Goal: Task Accomplishment & Management: Manage account settings

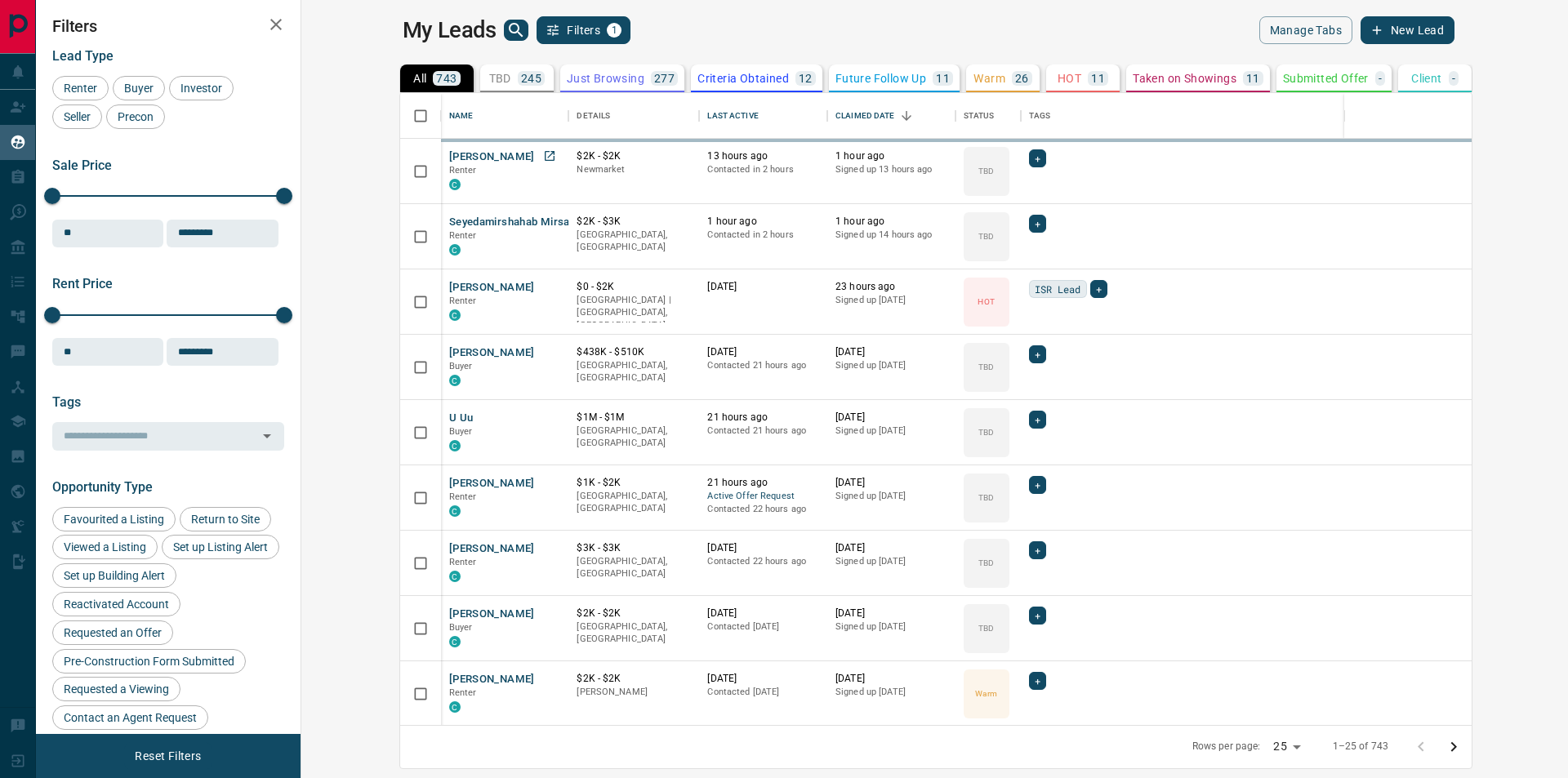
scroll to position [13, 0]
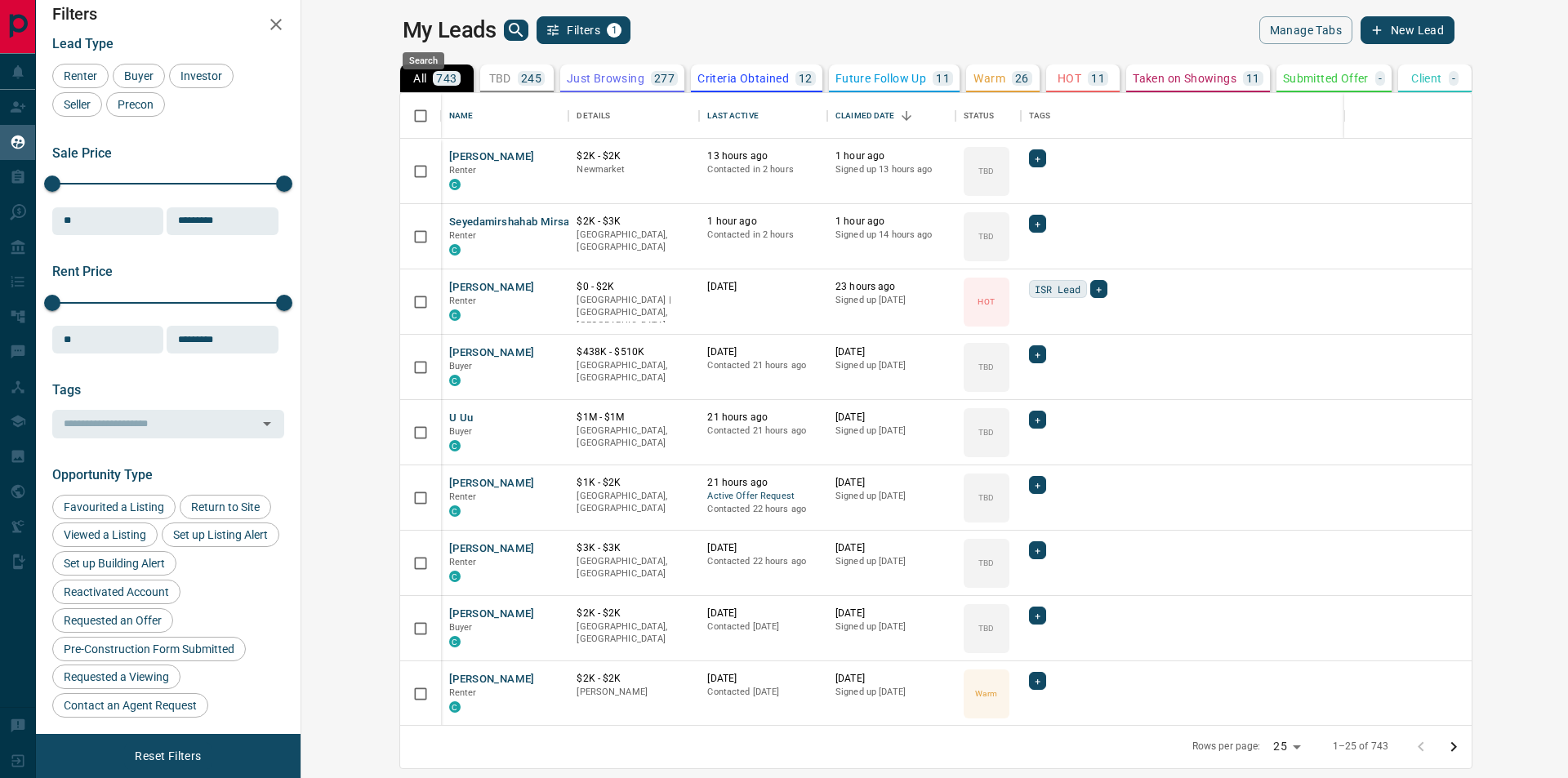
click at [506, 32] on icon "search button" at bounding box center [516, 30] width 20 height 20
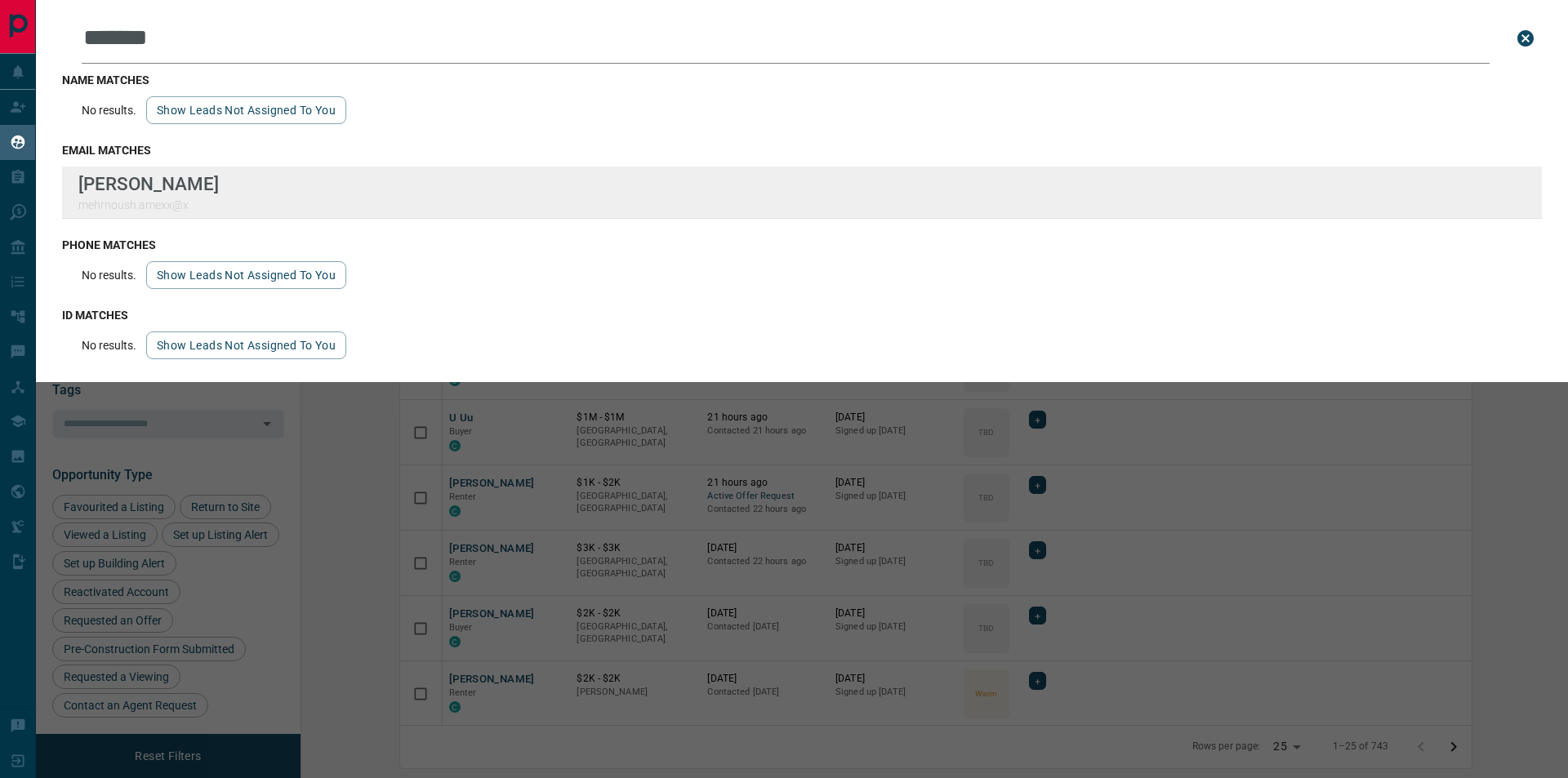
type input "*******"
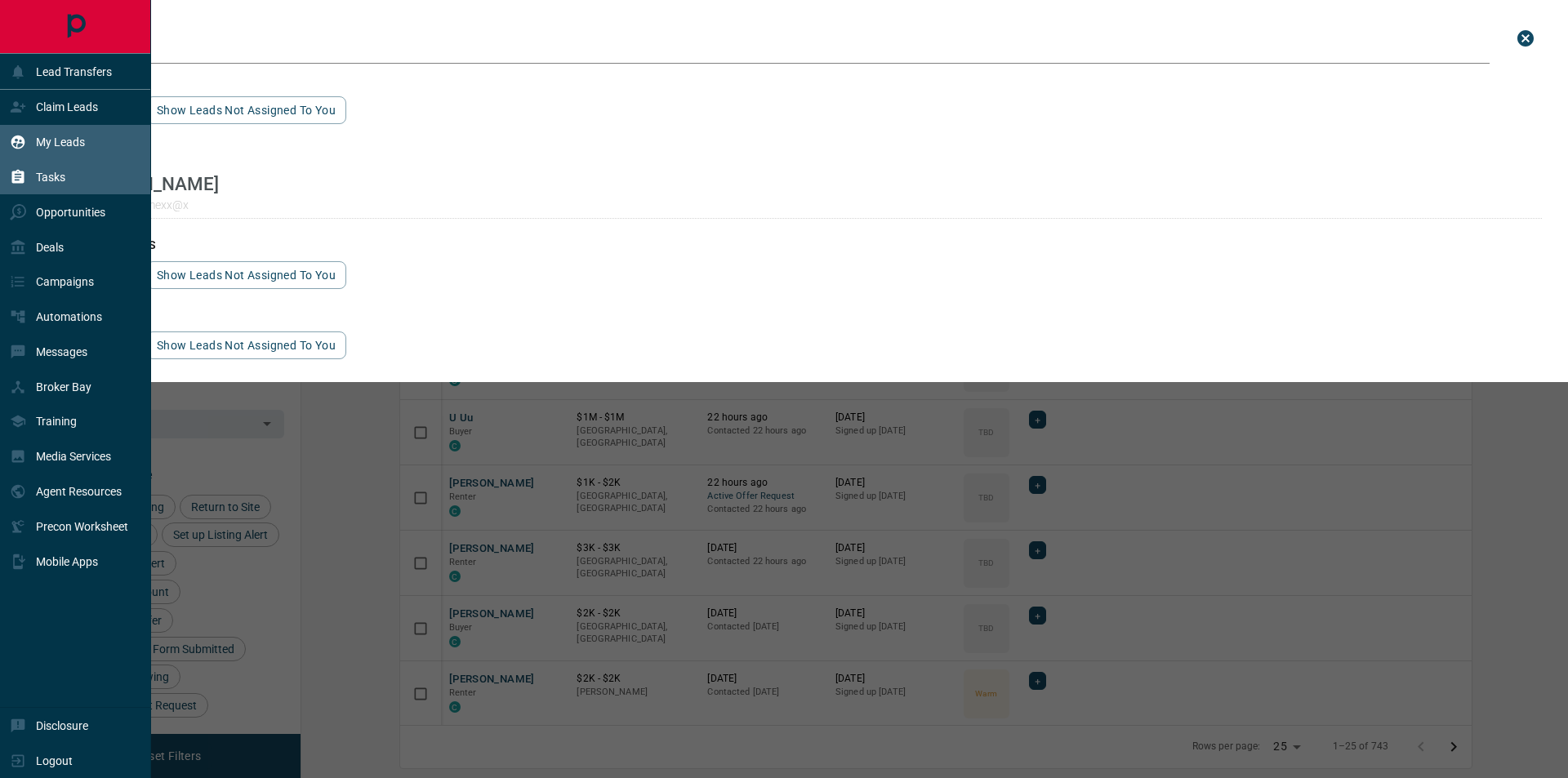
click at [73, 175] on div "Tasks" at bounding box center [75, 177] width 151 height 35
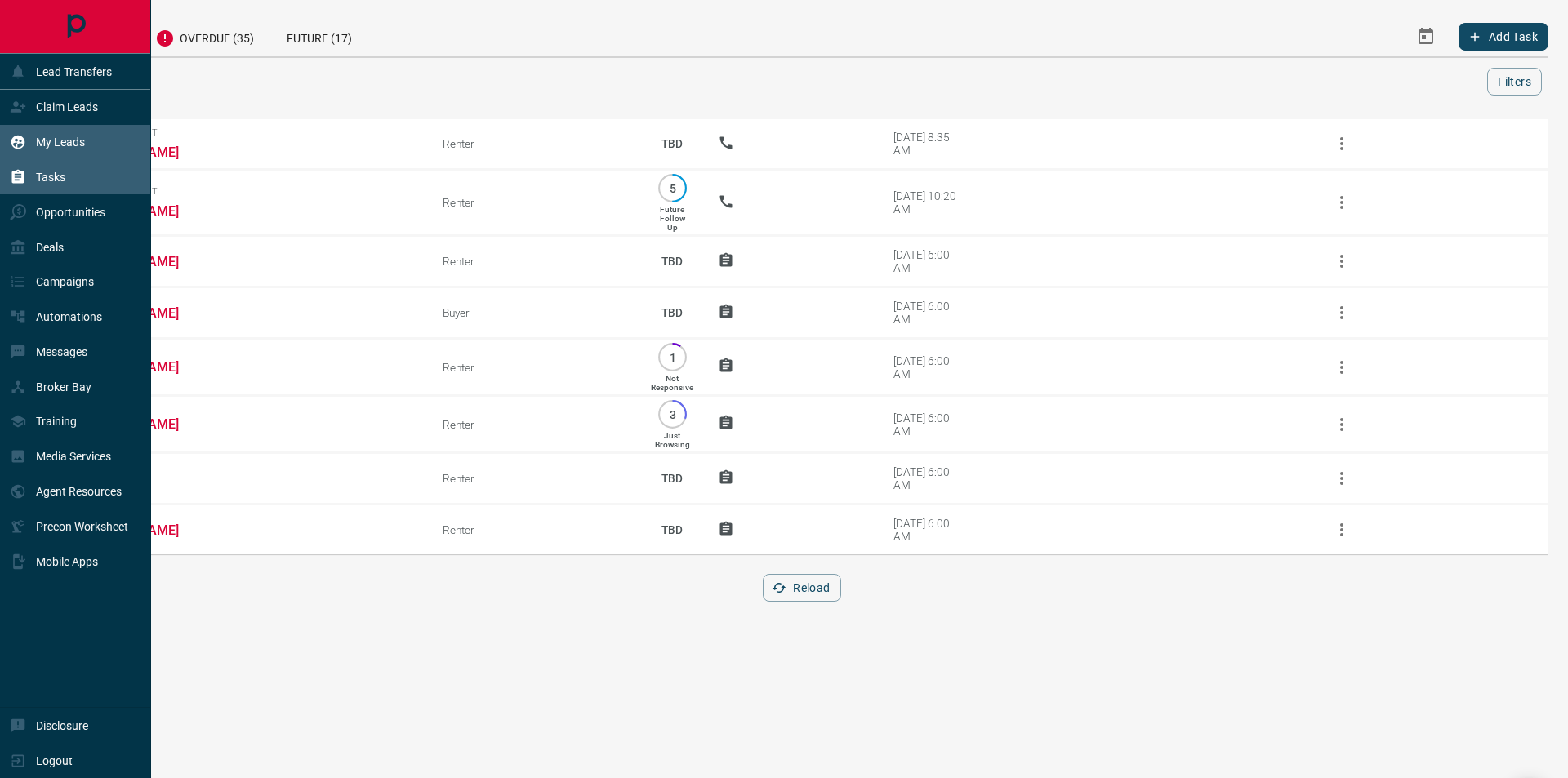
click at [71, 141] on p "My Leads" at bounding box center [60, 141] width 49 height 13
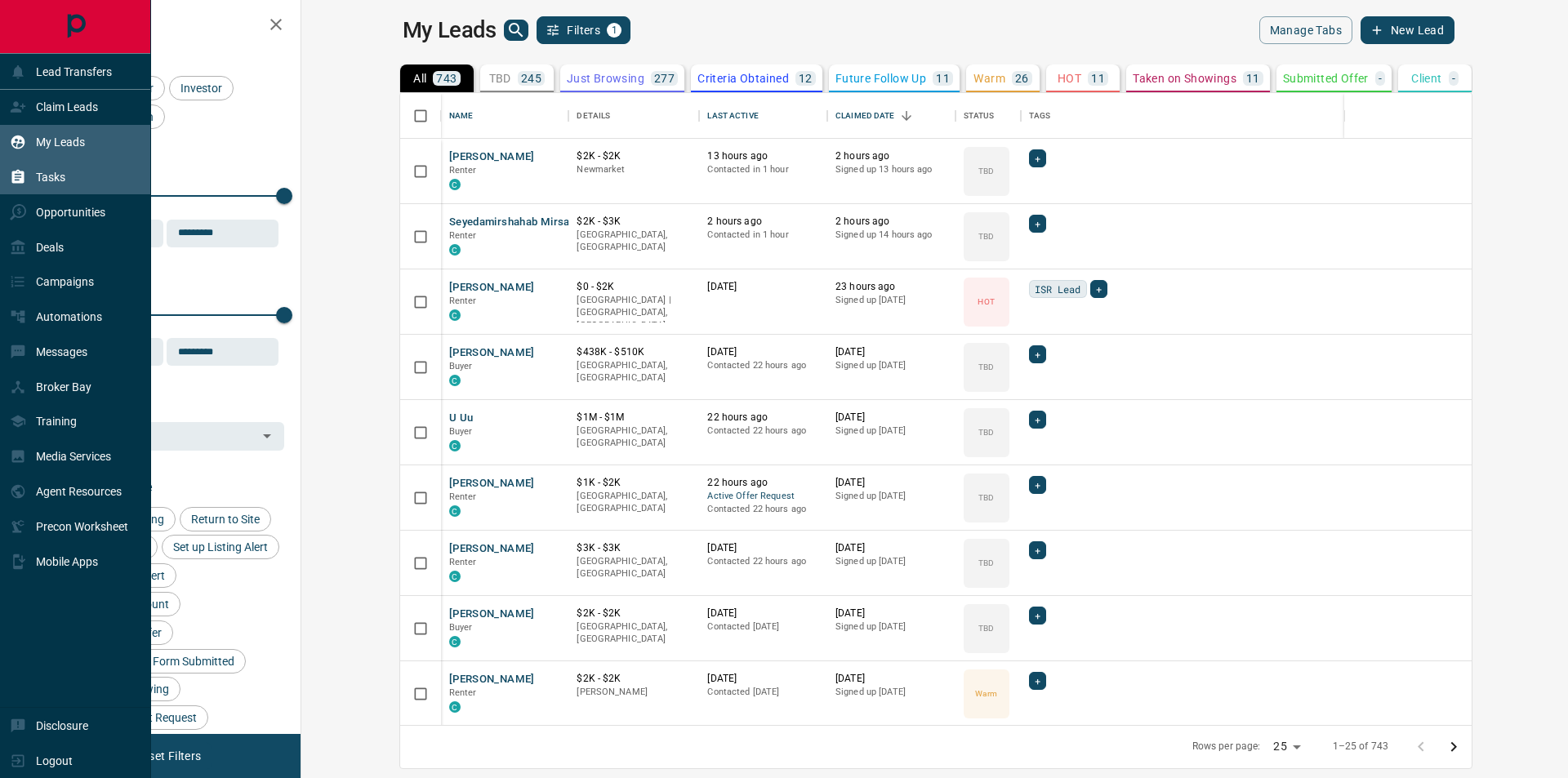
scroll to position [620, 1247]
click at [70, 174] on div "Tasks" at bounding box center [75, 177] width 151 height 35
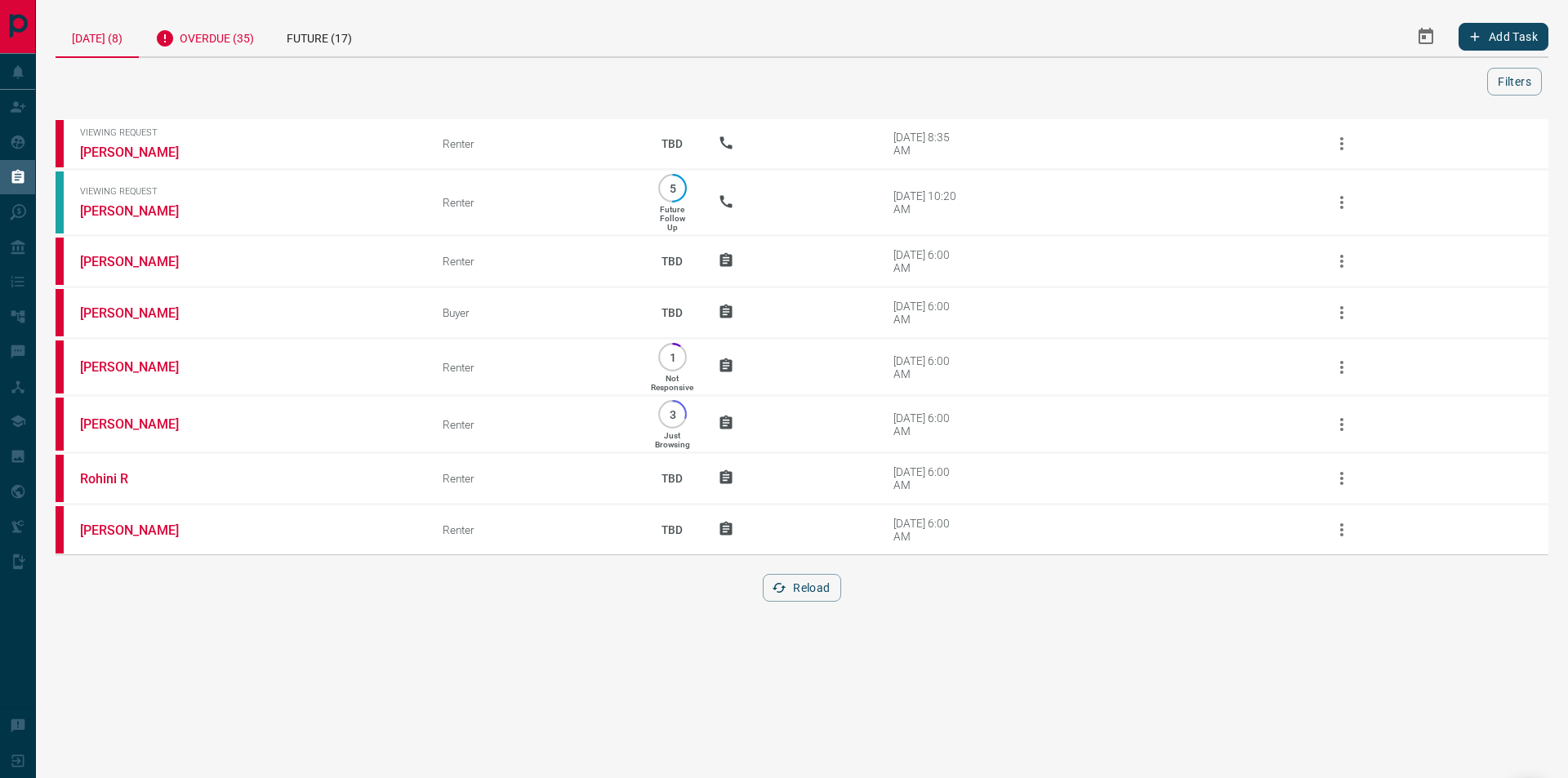
click at [244, 17] on div "Overdue (35)" at bounding box center [204, 36] width 132 height 40
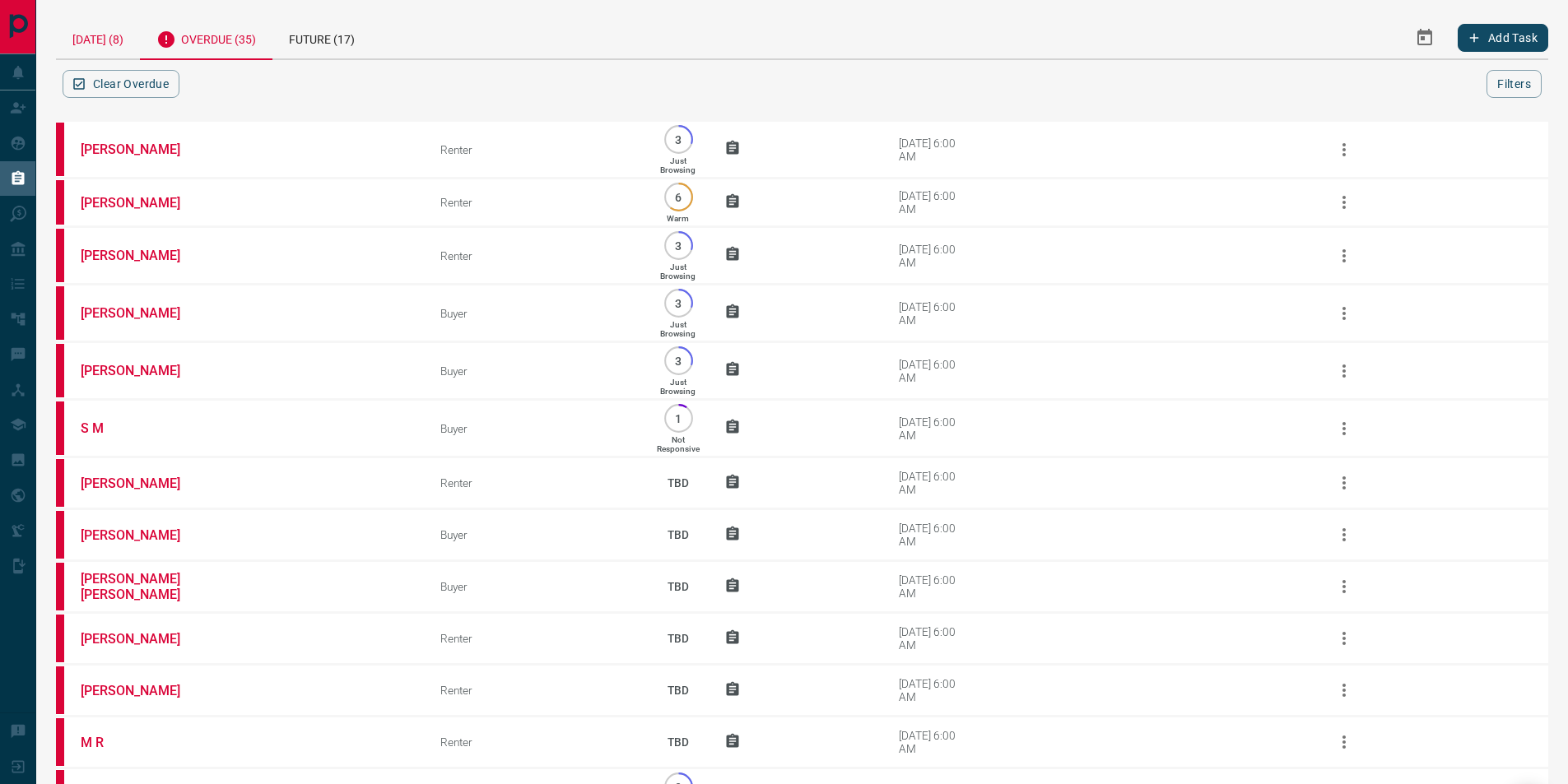
click at [116, 41] on div "[DATE] (8)" at bounding box center [97, 37] width 84 height 42
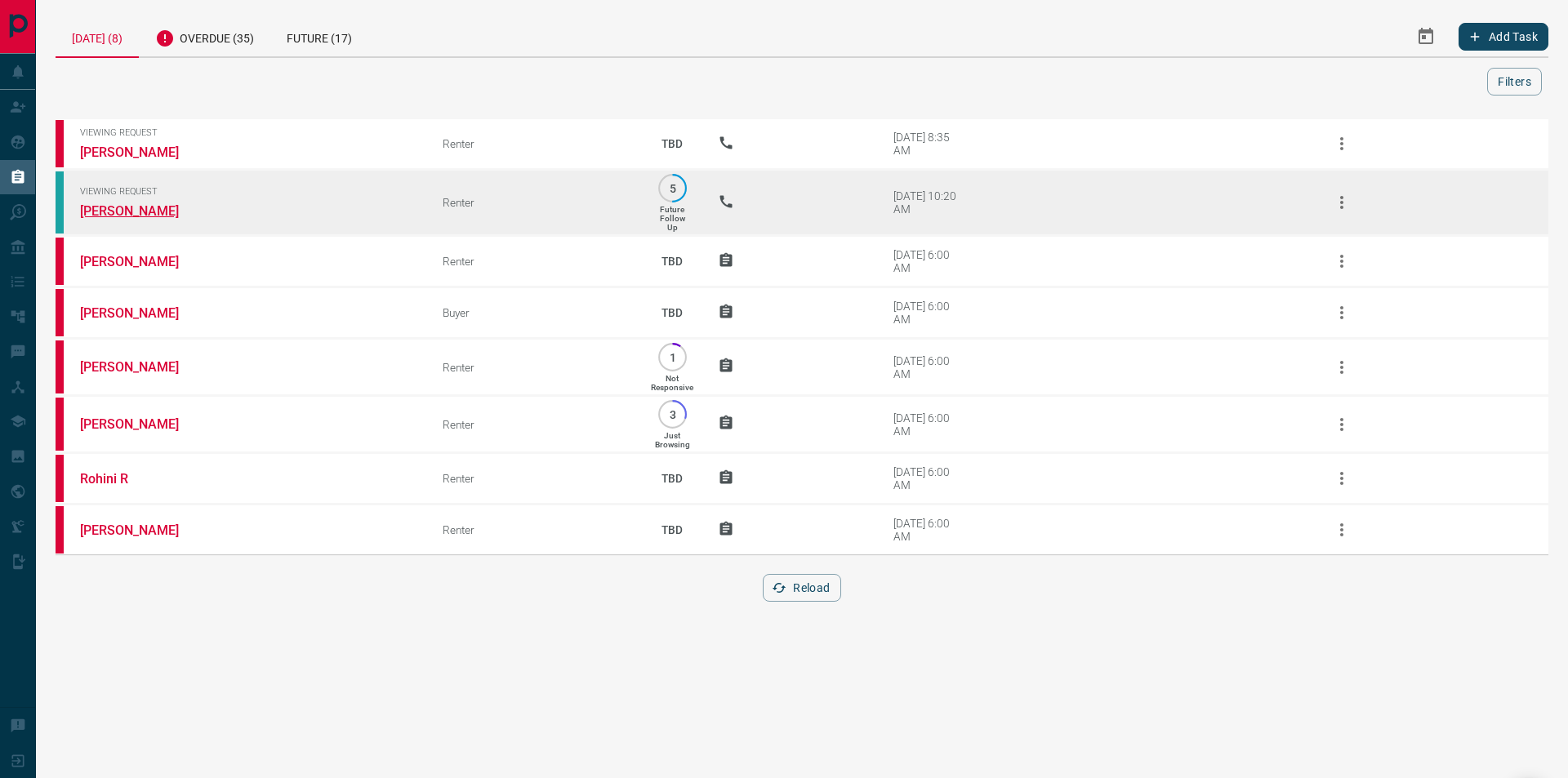
click at [125, 209] on link "[PERSON_NAME]" at bounding box center [141, 210] width 123 height 15
